Goal: Check status: Check status

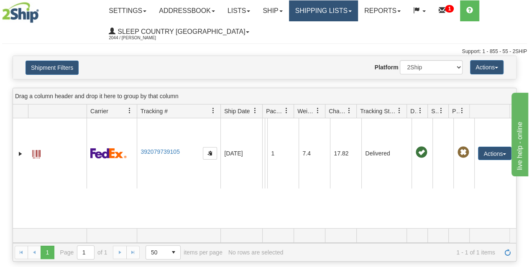
click at [330, 13] on link "Shipping lists" at bounding box center [323, 10] width 69 height 21
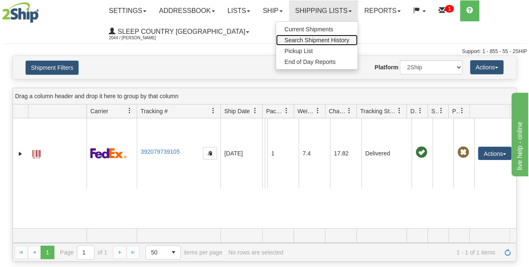
click at [318, 41] on span "Search Shipment History" at bounding box center [316, 40] width 65 height 7
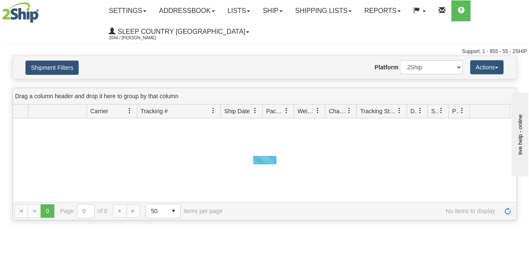
click at [53, 65] on button "Shipment Filters" at bounding box center [52, 68] width 53 height 14
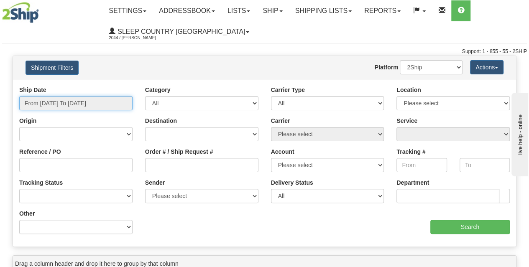
click at [66, 105] on input "From 08/26/2025 To 08/27/2025" at bounding box center [75, 103] width 113 height 14
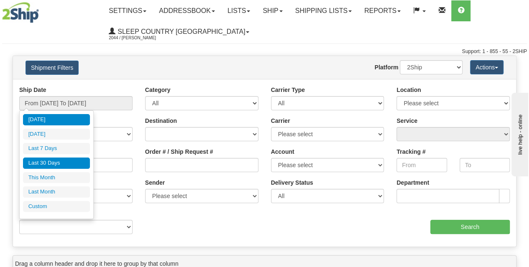
click at [63, 164] on li "Last 30 Days" at bounding box center [56, 163] width 67 height 11
type input "From [DATE] To [DATE]"
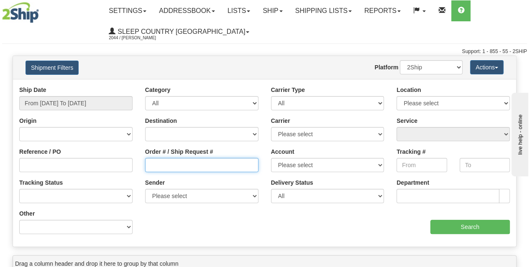
click at [172, 165] on input "Order # / Ship Request #" at bounding box center [201, 165] width 113 height 14
paste input "9000I031357"
drag, startPoint x: 172, startPoint y: 165, endPoint x: 448, endPoint y: 222, distance: 281.7
click at [448, 222] on div "Ship Date From 07/29/2025 To 08/27/2025 Category All Inbound Outbound Carrier T…" at bounding box center [264, 163] width 503 height 155
type input "9000I031357"
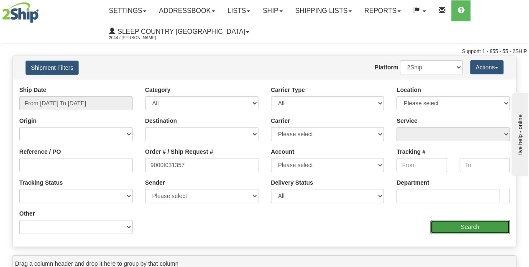
click at [451, 227] on input "Search" at bounding box center [470, 227] width 80 height 14
